Goal: Browse casually

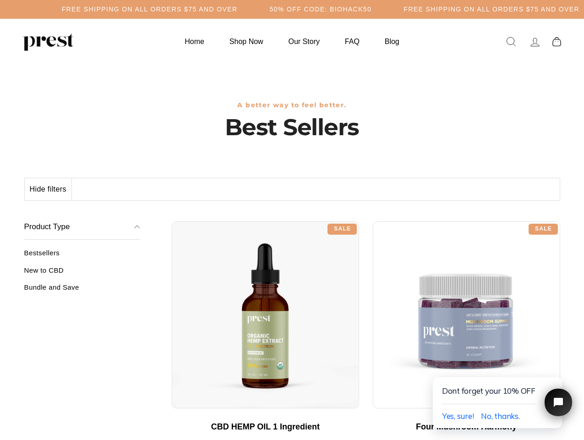
click at [292, 220] on div "**********" at bounding box center [366, 217] width 388 height 7
click at [238, 9] on h5 "Free Shipping on all orders $75 and over" at bounding box center [150, 9] width 176 height 8
click at [49, 189] on button "Hide filters" at bounding box center [48, 189] width 47 height 22
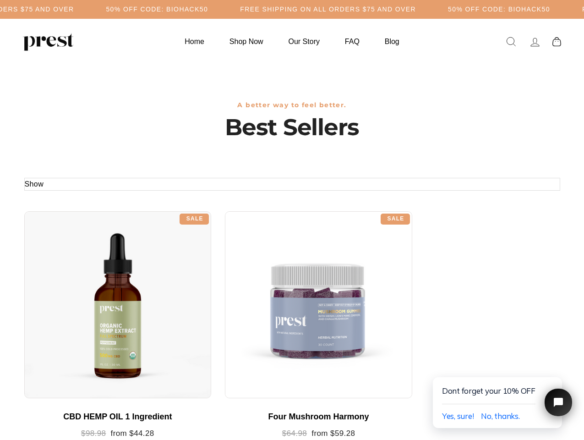
click at [82, 273] on div at bounding box center [117, 304] width 187 height 187
click at [82, 290] on div at bounding box center [117, 304] width 187 height 187
click at [458, 416] on span "Yes, sure!" at bounding box center [458, 416] width 32 height 10
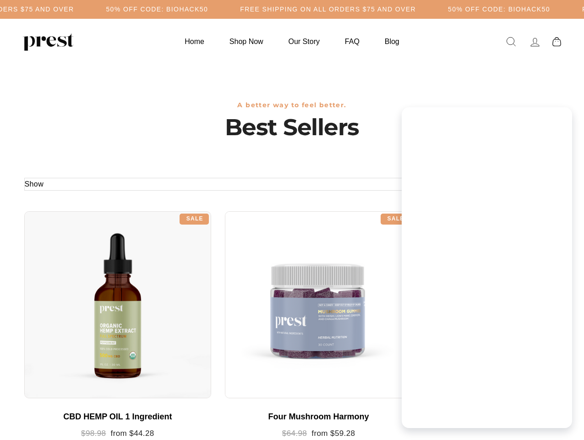
click at [500, 416] on div "Emoji" at bounding box center [487, 411] width 148 height 17
click at [556, 367] on div "Dont forget your 10% OFF Yes, sure!" at bounding box center [487, 269] width 170 height 219
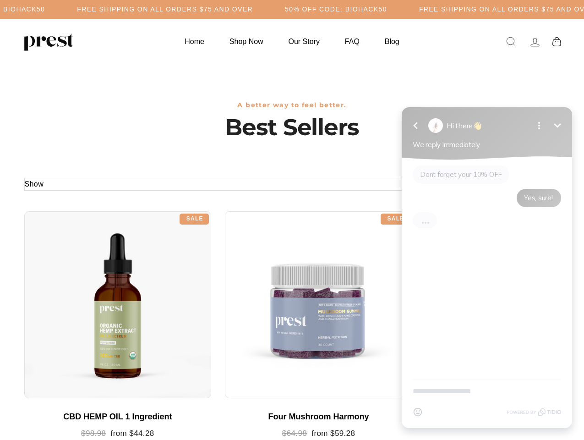
click at [558, 402] on textarea "New message" at bounding box center [487, 391] width 148 height 24
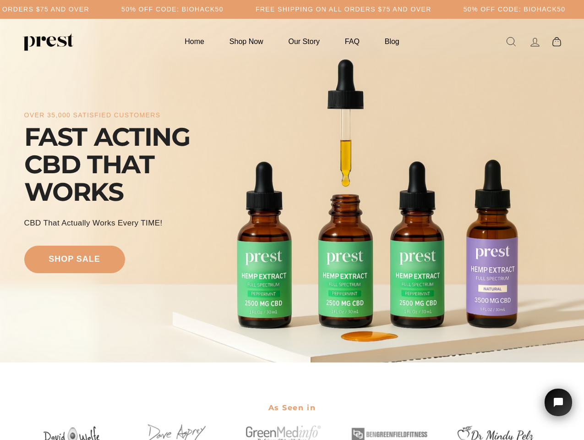
click at [292, 220] on div "over 35,000 satisfied customers FAST ACTING CBD THAT WORKS CBD That Actually Wo…" at bounding box center [292, 190] width 536 height 270
click at [224, 9] on h5 "50% OFF CODE: BIOHACK50" at bounding box center [172, 9] width 102 height 8
click at [292, 191] on div "over 35,000 satisfied customers FAST ACTING CBD THAT WORKS CBD That Actually Wo…" at bounding box center [292, 190] width 536 height 270
click at [558, 402] on icon "Open chat widget" at bounding box center [564, 402] width 14 height 14
